Goal: Task Accomplishment & Management: Complete application form

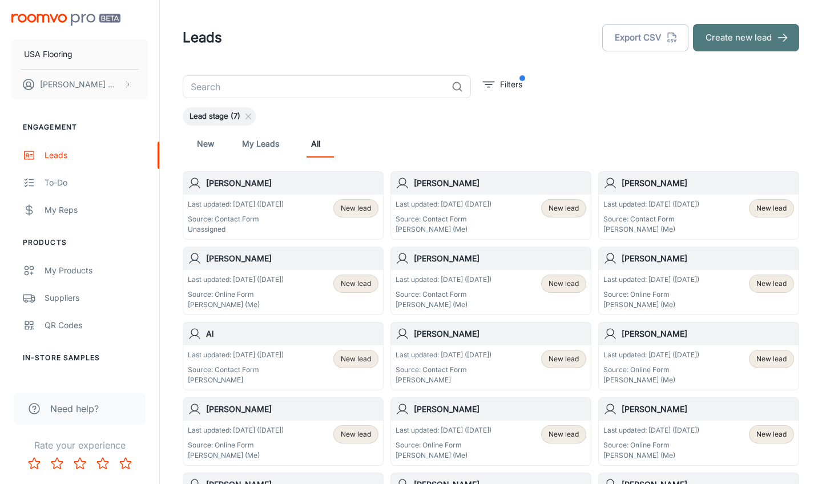
click at [744, 32] on button "Create new lead" at bounding box center [746, 37] width 106 height 27
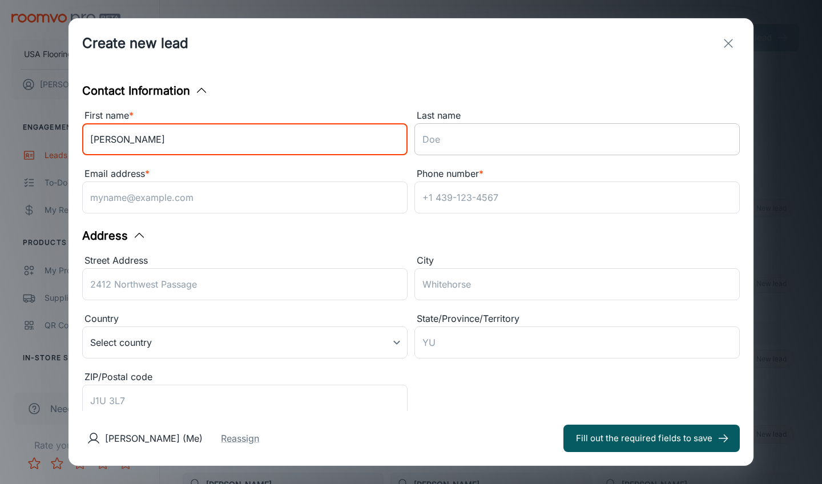
type input "[PERSON_NAME]"
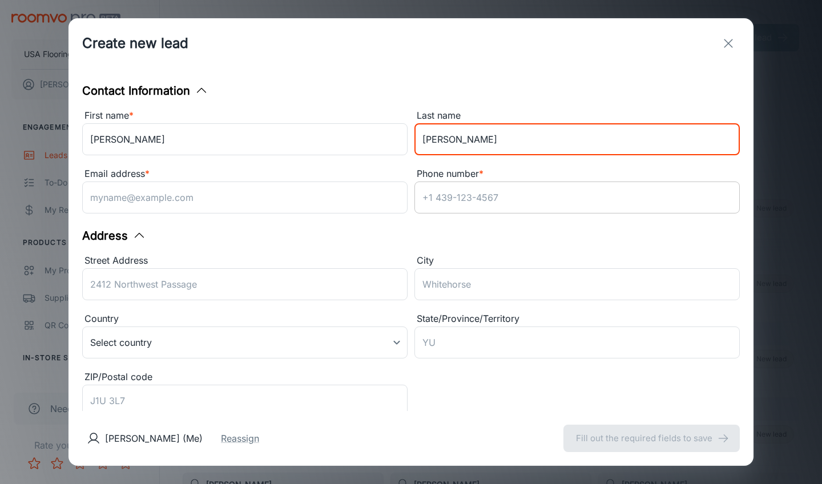
type input "[PERSON_NAME]"
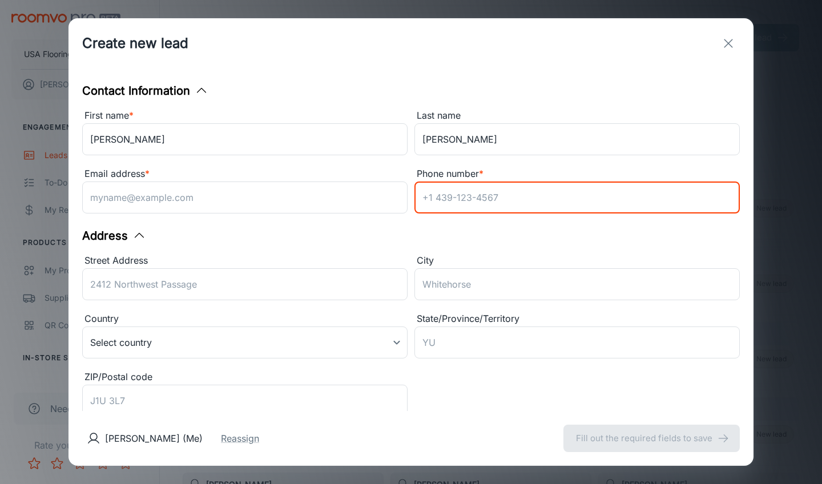
paste input "9192603536"
type input "9192603536"
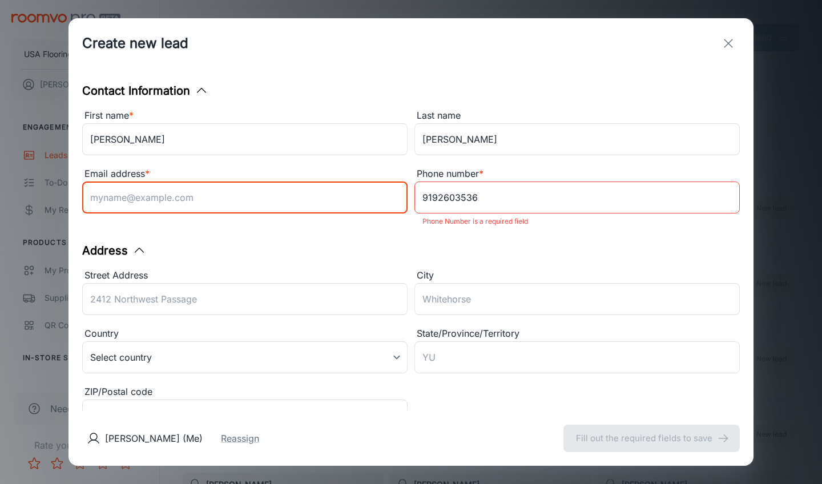
paste input "[PERSON_NAME][EMAIL_ADDRESS][PERSON_NAME][PERSON_NAME][DOMAIN_NAME]"
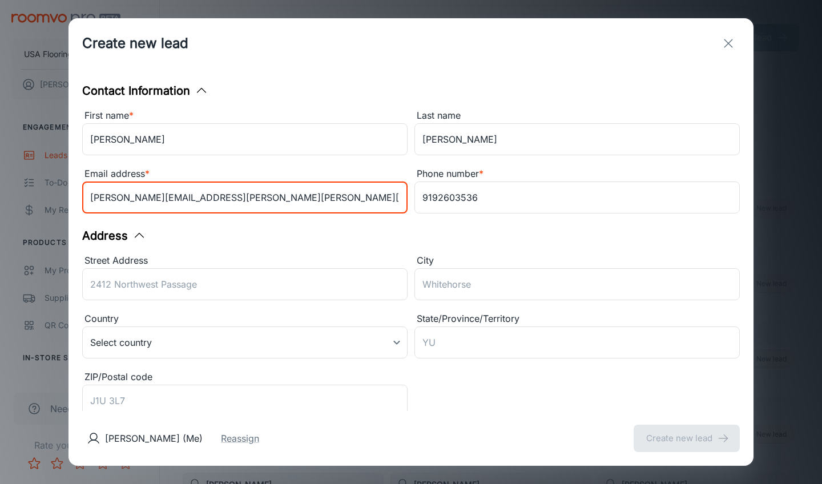
click at [94, 200] on input "[PERSON_NAME][EMAIL_ADDRESS][PERSON_NAME][PERSON_NAME][DOMAIN_NAME]" at bounding box center [245, 198] width 326 height 32
type input "[PERSON_NAME][EMAIL_ADDRESS][PERSON_NAME][PERSON_NAME][DOMAIN_NAME]"
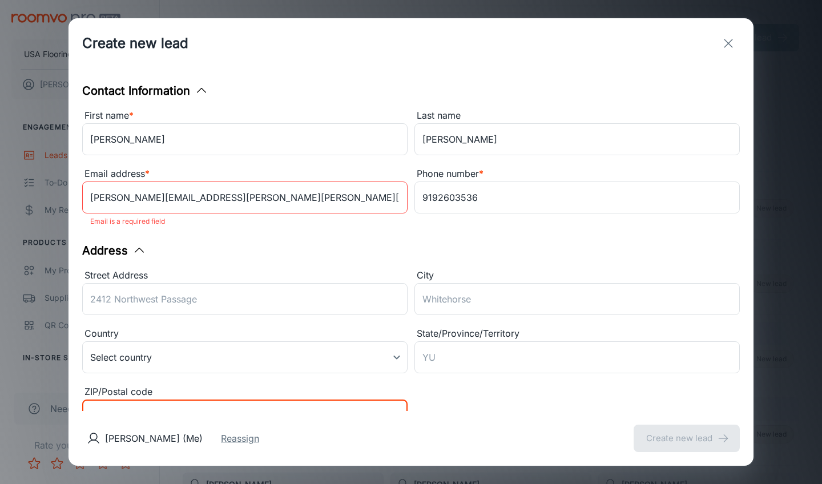
paste input "27516"
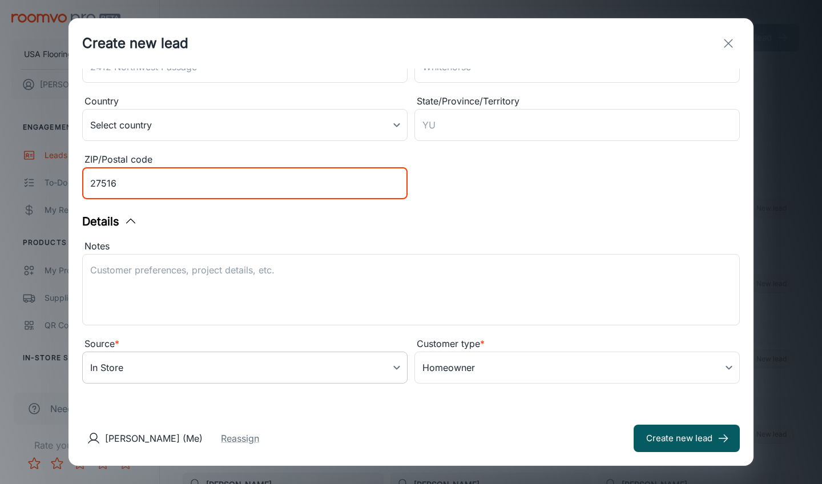
type input "27516"
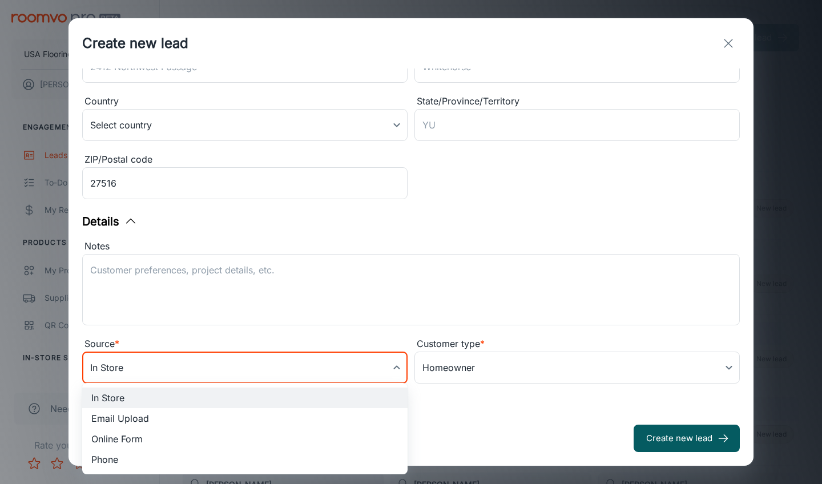
click at [312, 369] on body "USA Flooring [PERSON_NAME] Engagement Leads To-do My Reps Products My Products …" at bounding box center [411, 242] width 822 height 484
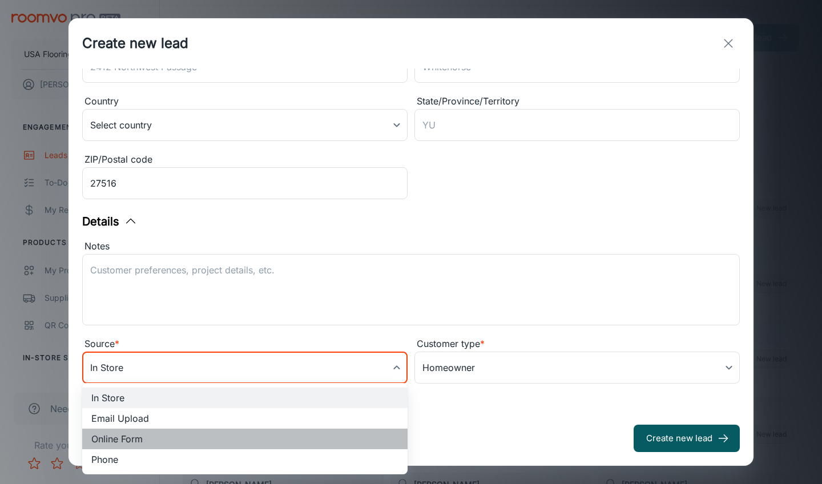
click at [218, 442] on li "Online Form" at bounding box center [245, 439] width 326 height 21
type input "online_form"
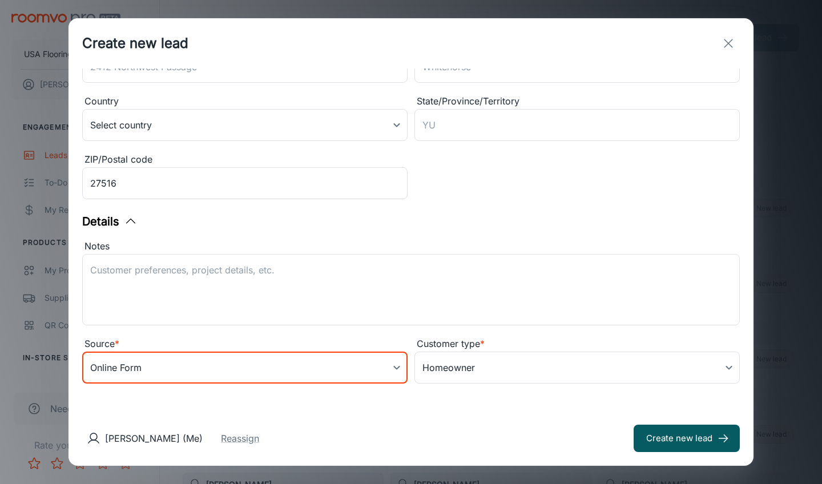
click at [328, 252] on div "Notes" at bounding box center [411, 246] width 658 height 15
click at [328, 264] on textarea "Notes" at bounding box center [411, 290] width 642 height 53
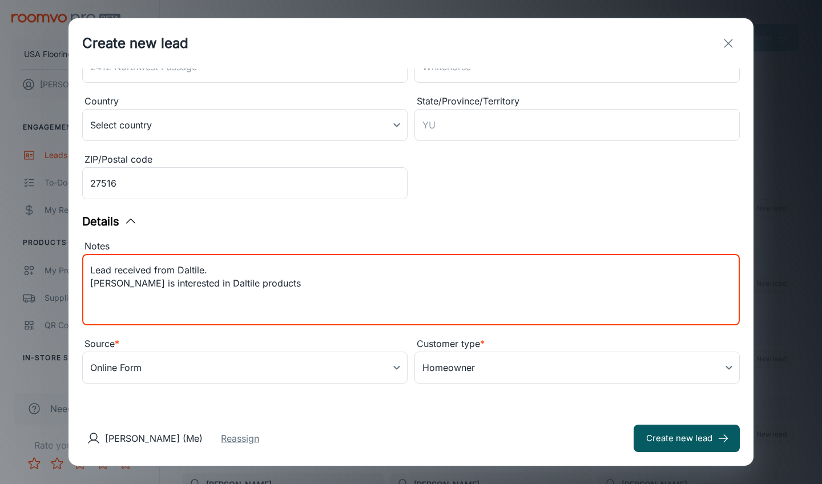
paste textarea "bathroom"
type textarea "Lead received from Daltile. [PERSON_NAME] is interested in Daltile products bat…"
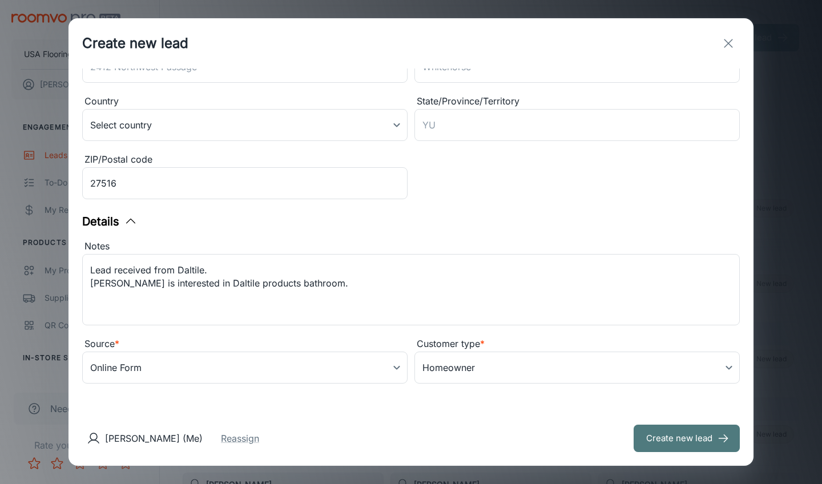
click at [692, 442] on button "Create new lead" at bounding box center [687, 438] width 106 height 27
type input "in_store"
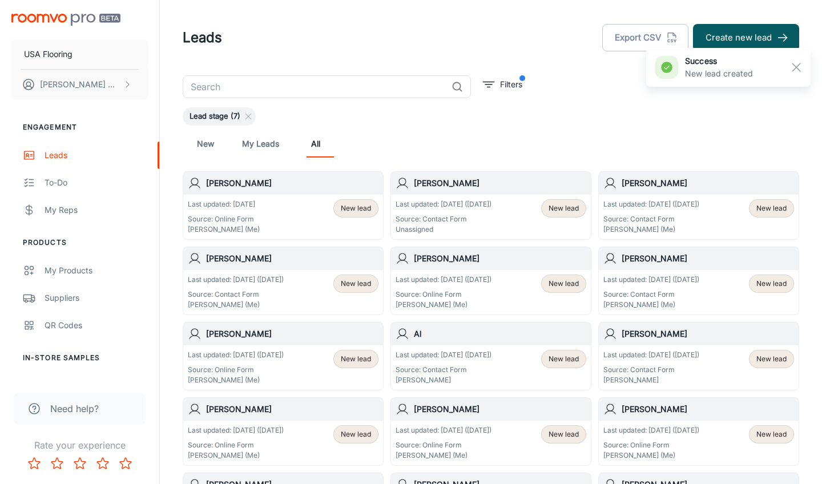
click at [325, 228] on div "Last updated: [DATE] Source: Online Form [PERSON_NAME] (Me) New lead" at bounding box center [283, 216] width 191 height 35
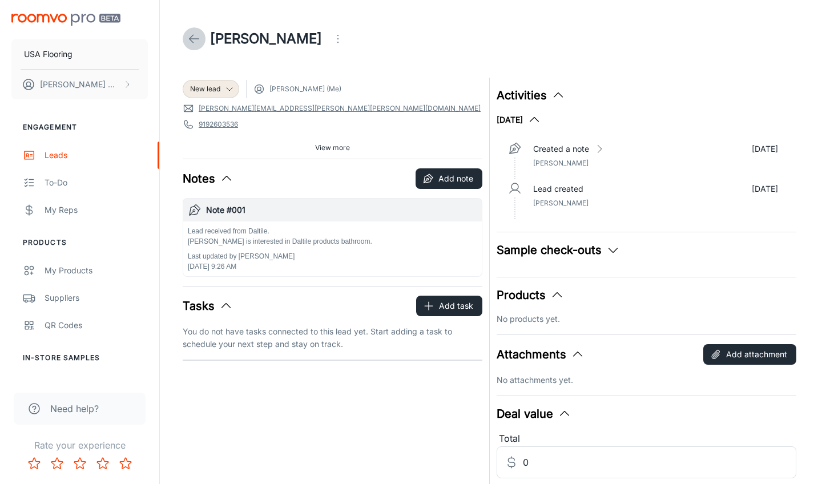
click at [188, 43] on icon at bounding box center [194, 39] width 14 height 14
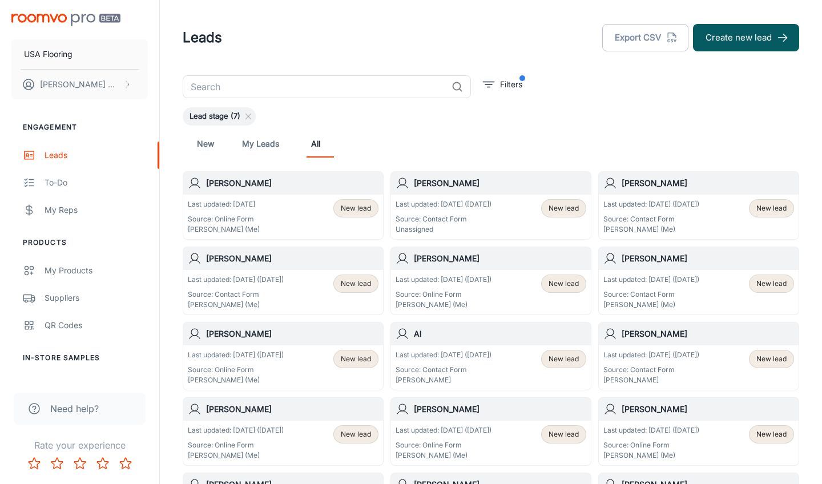
drag, startPoint x: 271, startPoint y: 208, endPoint x: 278, endPoint y: 209, distance: 6.9
click at [278, 209] on div "Last updated: [DATE] Source: Online Form [PERSON_NAME] (Me) New lead" at bounding box center [283, 216] width 191 height 35
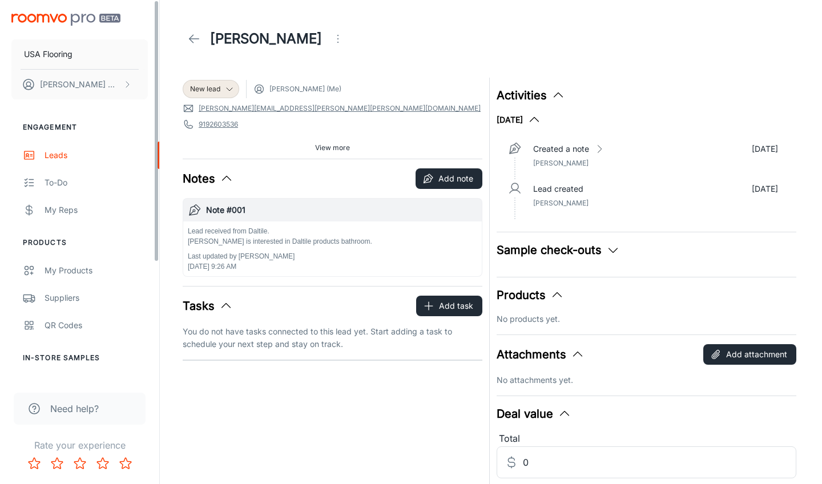
click at [186, 38] on link at bounding box center [194, 38] width 23 height 23
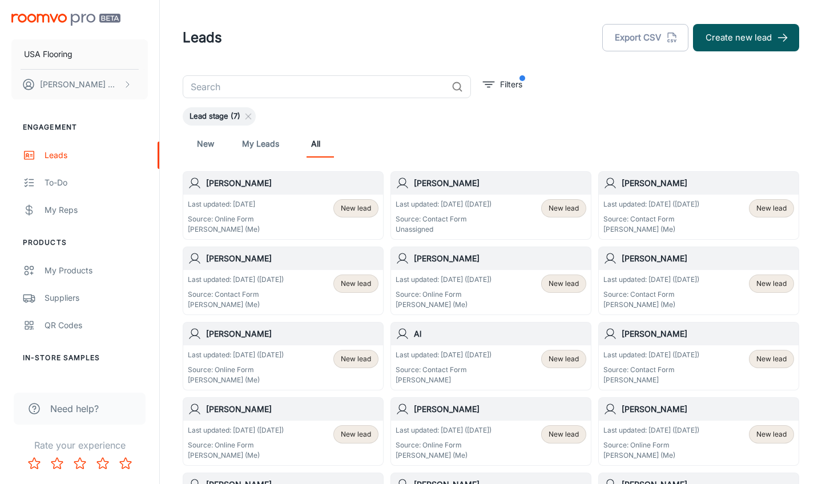
click at [454, 196] on div "Last updated: [DATE] ([DATE]) Source: Contact Form Unassigned New lead" at bounding box center [491, 217] width 200 height 45
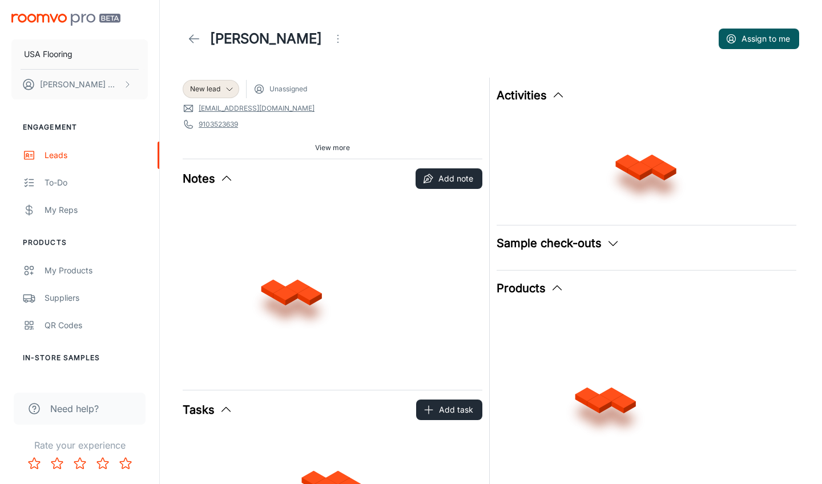
click at [742, 45] on button "Assign to me" at bounding box center [759, 39] width 81 height 21
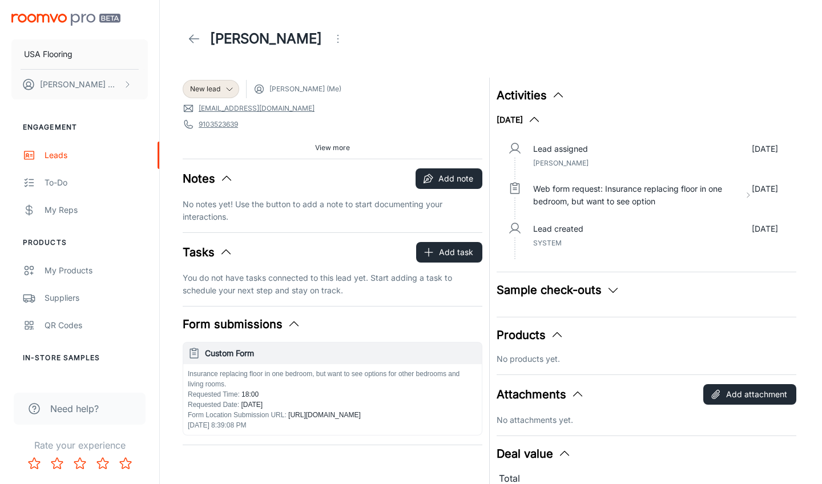
click at [779, 42] on div "[PERSON_NAME]" at bounding box center [491, 39] width 617 height 32
click at [193, 48] on link at bounding box center [194, 38] width 23 height 23
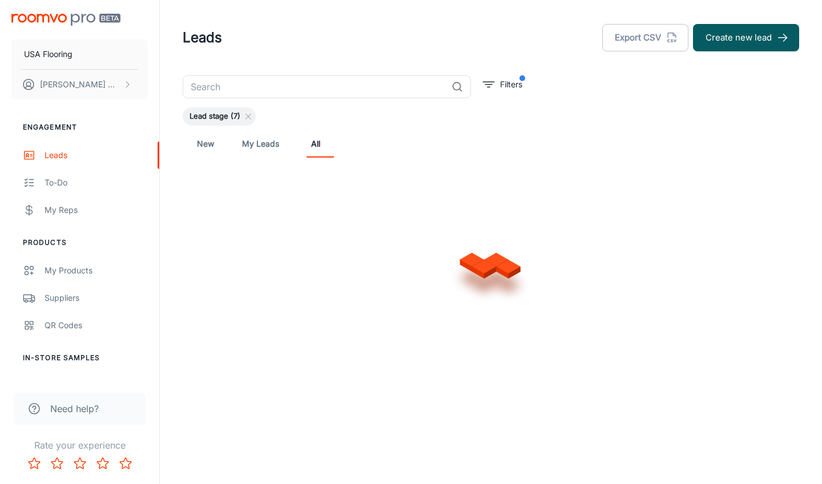
click at [785, 31] on icon "button" at bounding box center [783, 37] width 13 height 13
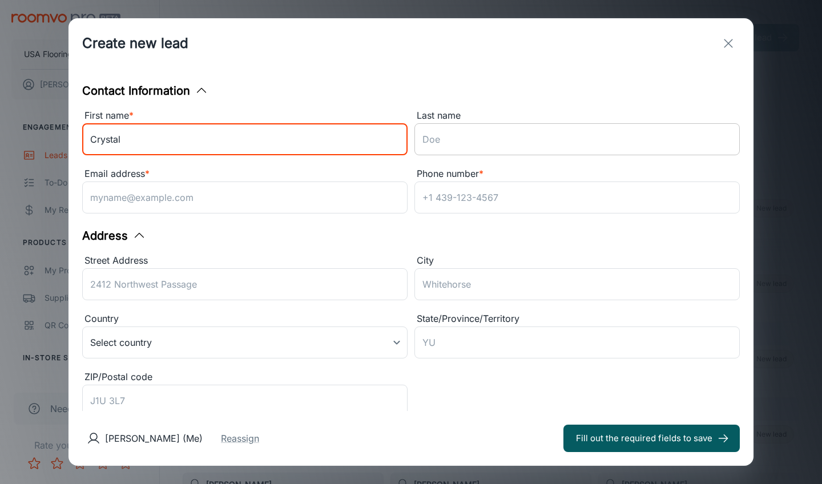
type input "Crystal"
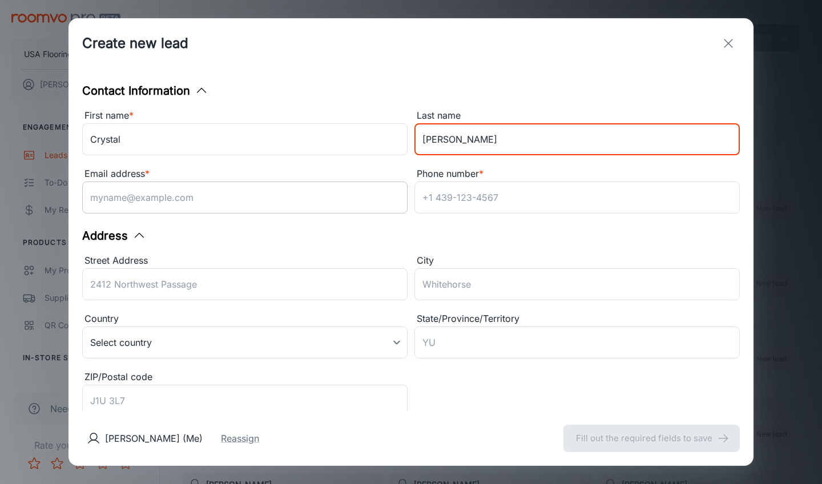
type input "[PERSON_NAME]"
paste input "[EMAIL_ADDRESS][DOMAIN_NAME]"
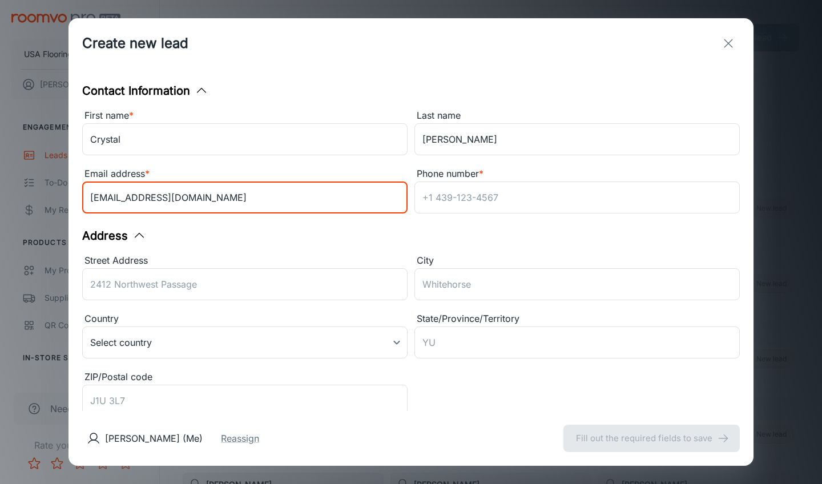
type input "[EMAIL_ADDRESS][DOMAIN_NAME]"
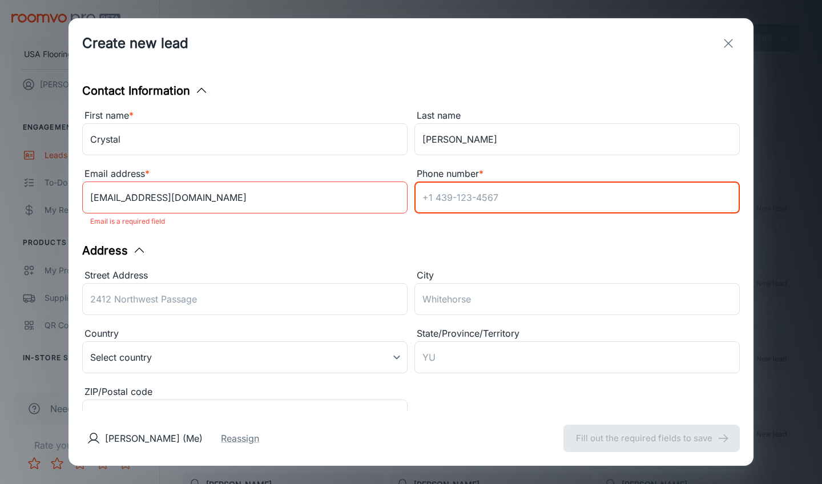
paste input "9103080140"
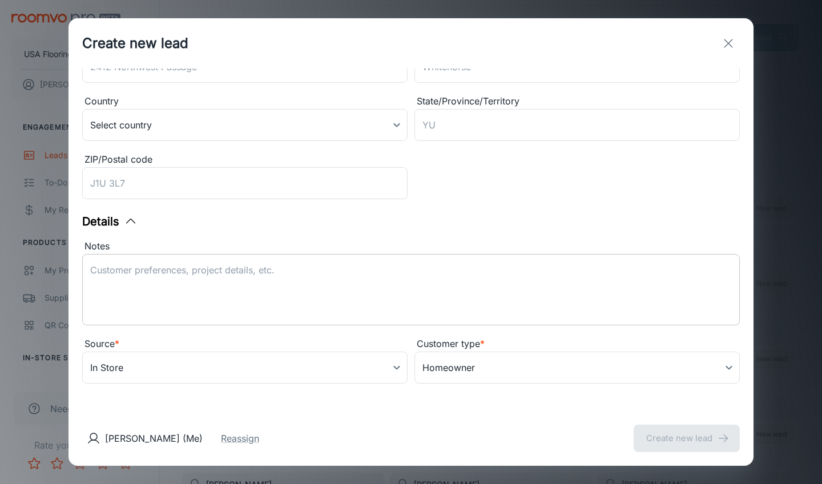
scroll to position [218, 0]
type input "9103080140"
click at [254, 368] on body "USA Flooring [PERSON_NAME] Engagement Leads To-do My Reps Products My Products …" at bounding box center [411, 242] width 822 height 484
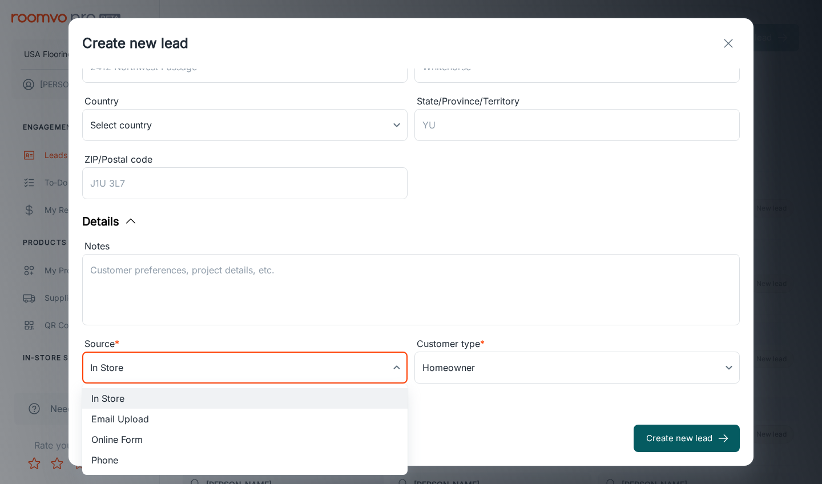
click at [205, 443] on li "Online Form" at bounding box center [245, 440] width 326 height 21
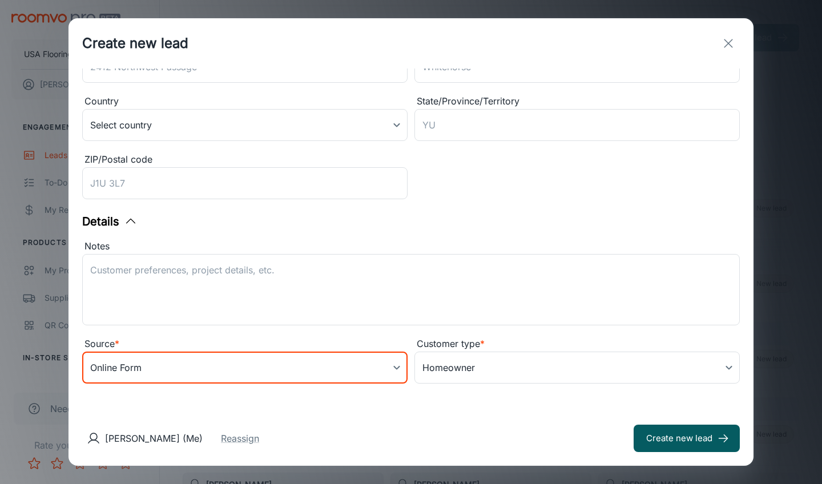
type input "online_form"
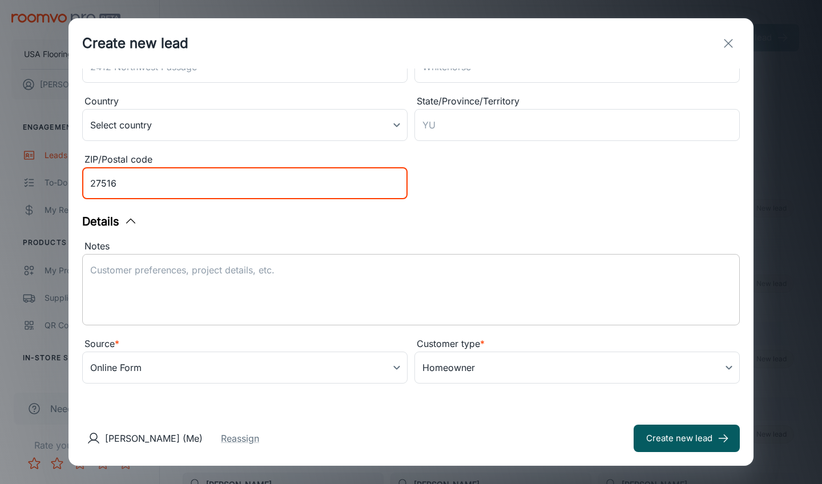
type input "27516"
click at [298, 260] on div "x ​" at bounding box center [411, 289] width 658 height 71
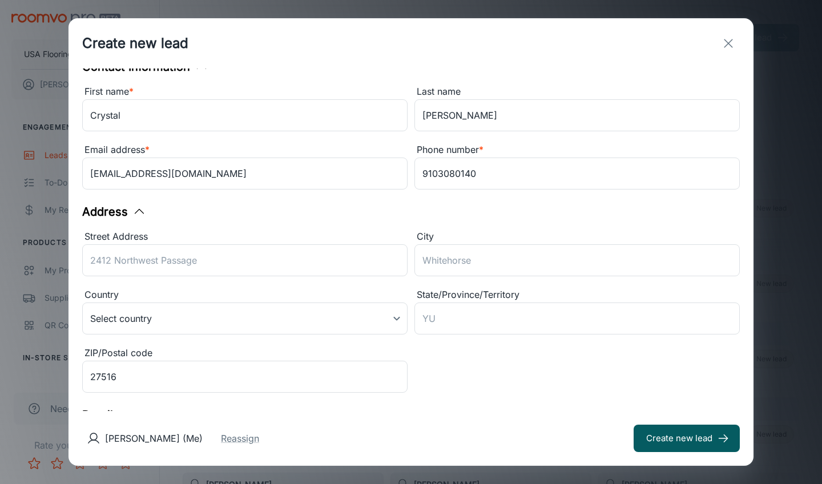
scroll to position [5, 0]
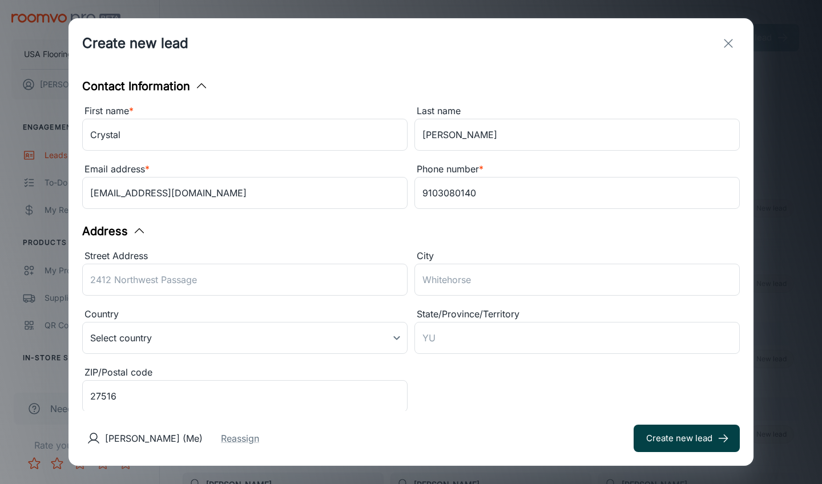
type textarea "Lead received from Daltile. [PERSON_NAME] is interested in "other" Daltile prod…"
click at [680, 431] on button "Create new lead" at bounding box center [687, 438] width 106 height 27
type input "in_store"
